Goal: Transaction & Acquisition: Purchase product/service

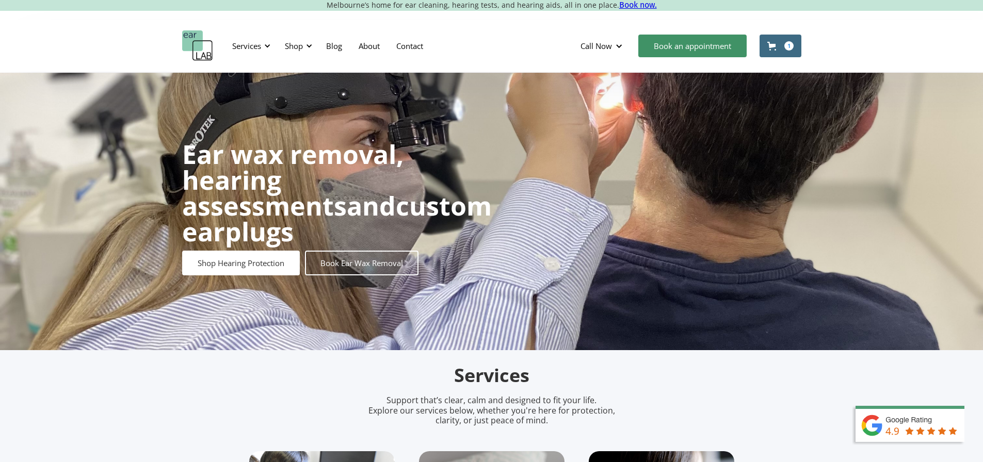
click at [300, 48] on div "Shop" at bounding box center [294, 46] width 18 height 10
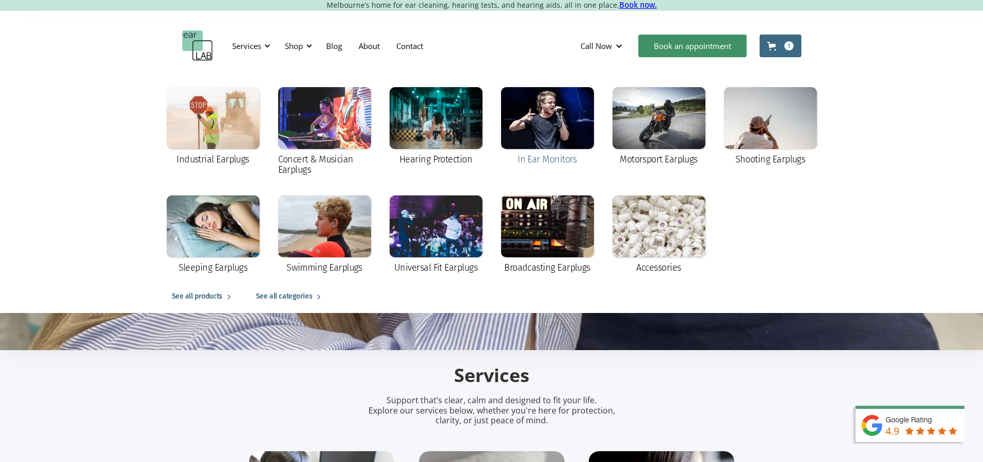
click at [541, 121] on div at bounding box center [547, 118] width 93 height 62
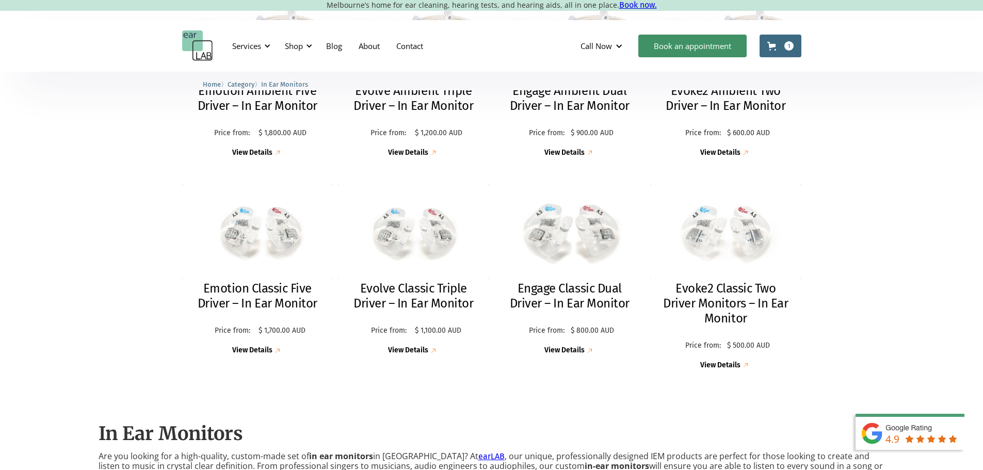
scroll to position [361, 0]
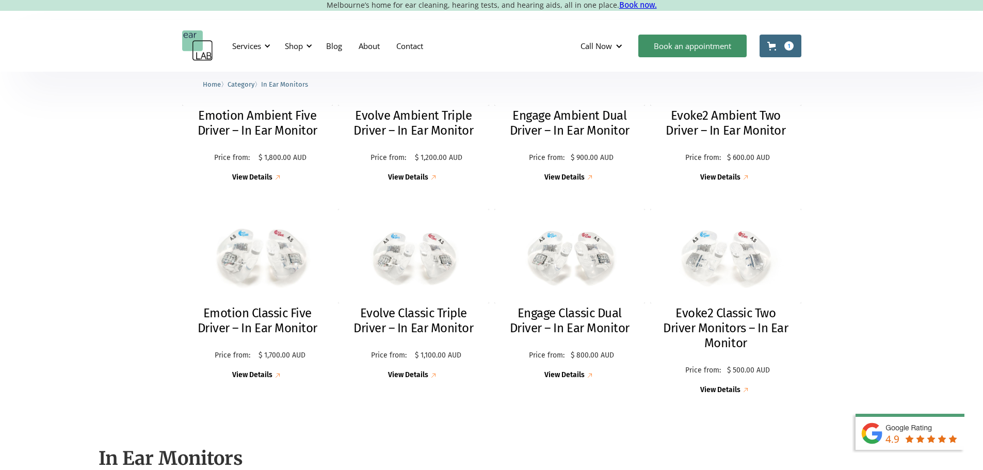
click at [288, 320] on h2 "Emotion Classic Five Driver – In Ear Monitor" at bounding box center [258, 321] width 131 height 30
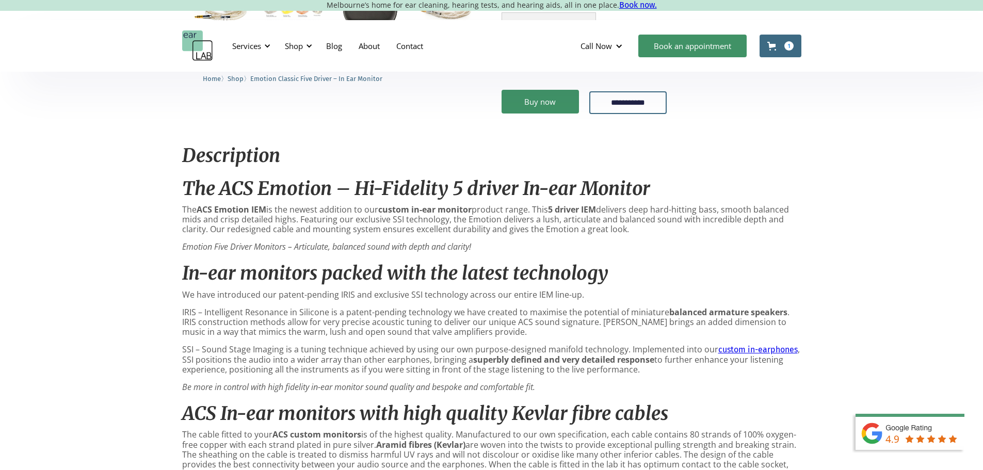
scroll to position [413, 0]
